Goal: Information Seeking & Learning: Learn about a topic

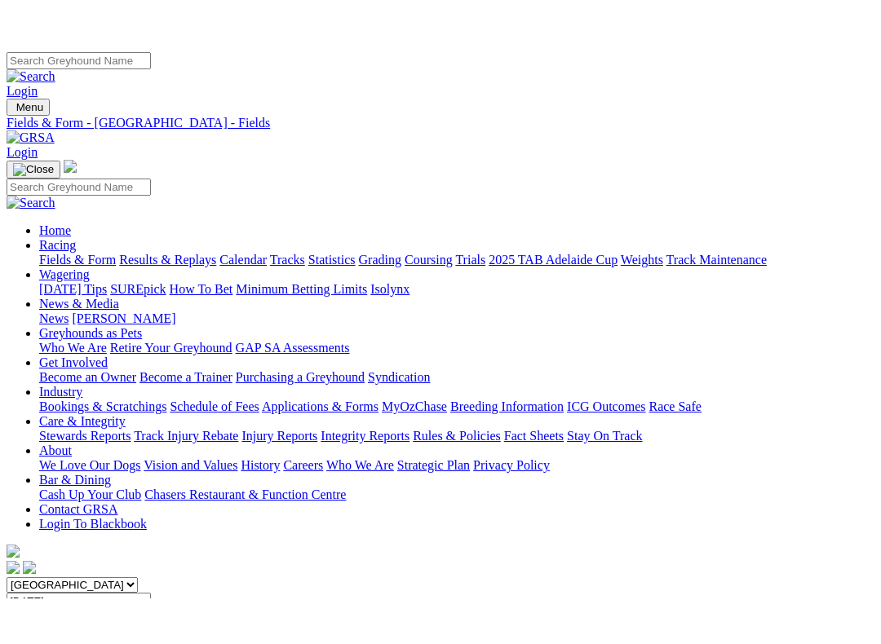
scroll to position [32, 0]
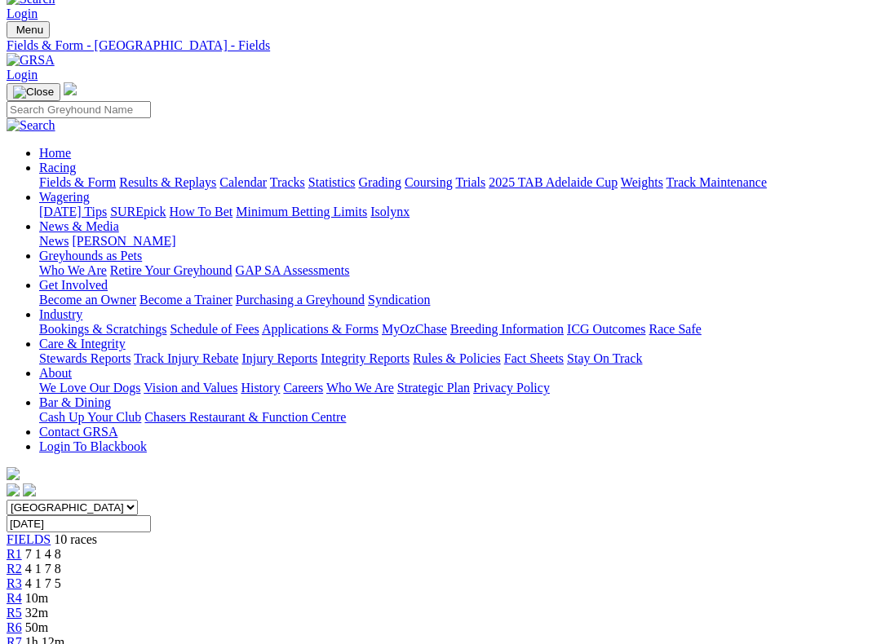
click at [22, 552] on link "R2" at bounding box center [15, 569] width 16 height 14
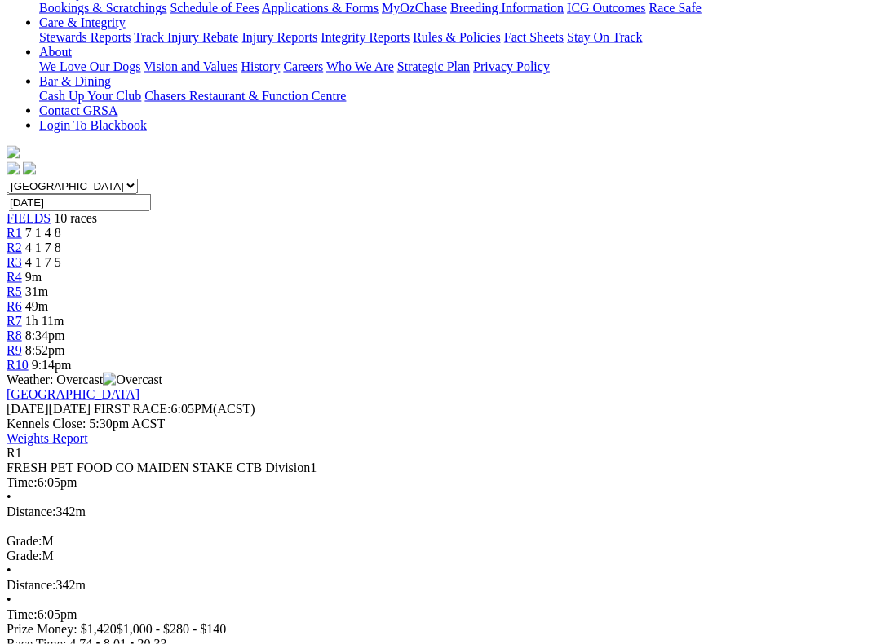
scroll to position [354, 0]
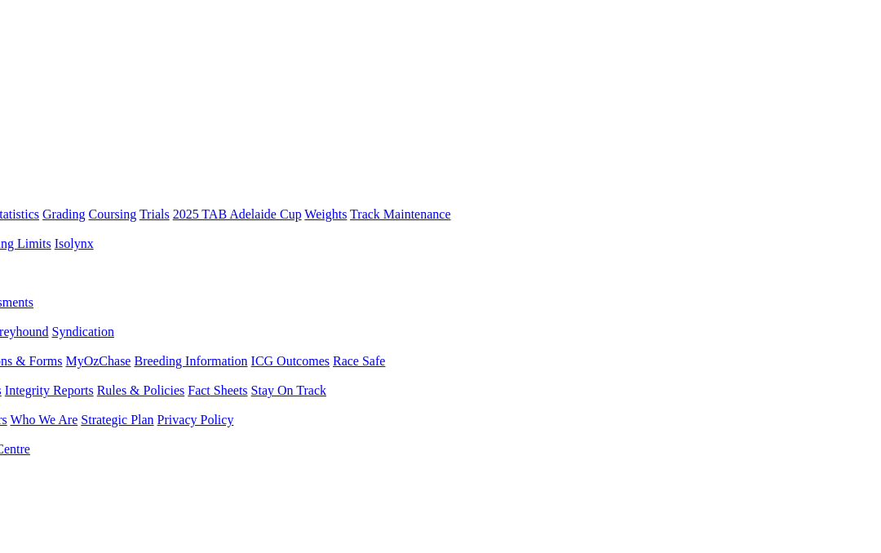
scroll to position [0, 317]
